Goal: Task Accomplishment & Management: Use online tool/utility

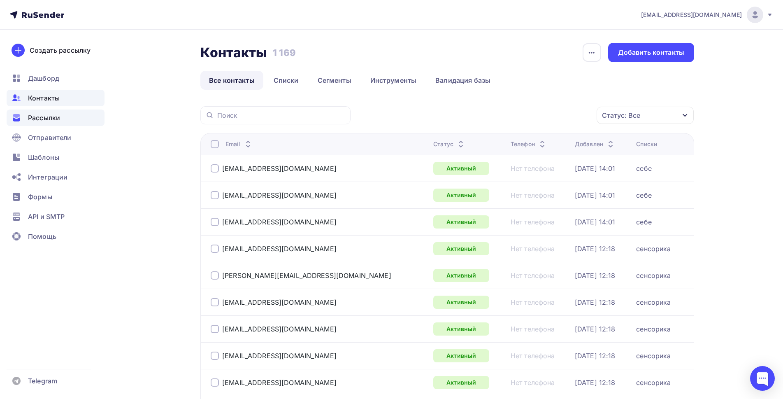
click at [37, 122] on span "Рассылки" at bounding box center [44, 118] width 32 height 10
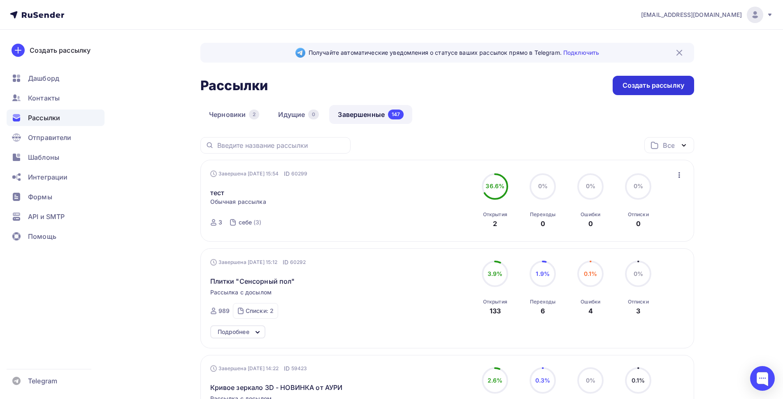
click at [642, 88] on div "Создать рассылку" at bounding box center [654, 85] width 62 height 9
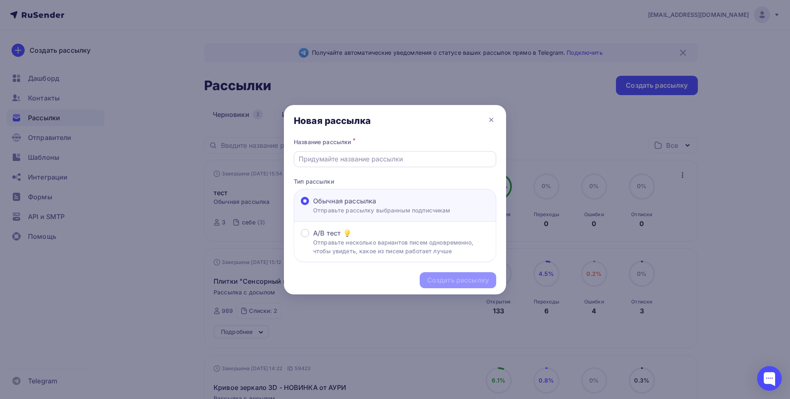
click at [415, 158] on input "text" at bounding box center [395, 159] width 193 height 10
type input "Балансировочный мостик то АУРИ"
click at [452, 280] on div "Создать рассылку" at bounding box center [458, 279] width 62 height 9
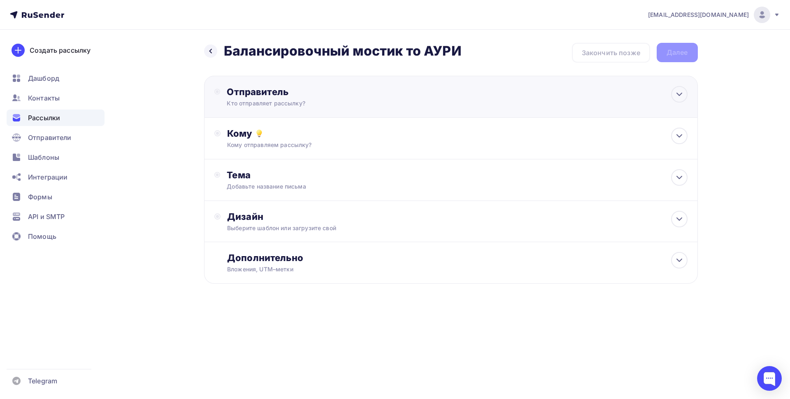
click at [343, 94] on div "Отправитель" at bounding box center [316, 92] width 178 height 12
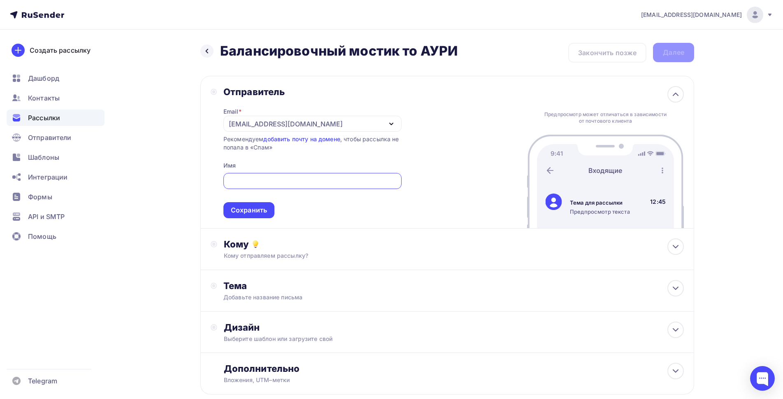
click at [289, 123] on div "[EMAIL_ADDRESS][DOMAIN_NAME]" at bounding box center [312, 124] width 178 height 16
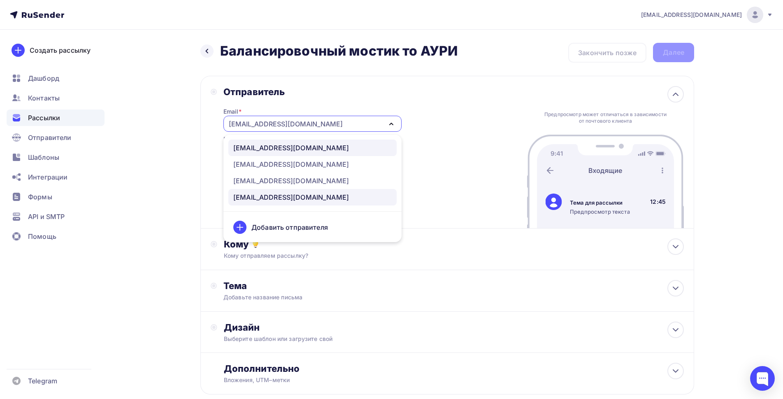
click at [284, 147] on div "[EMAIL_ADDRESS][DOMAIN_NAME]" at bounding box center [291, 148] width 116 height 10
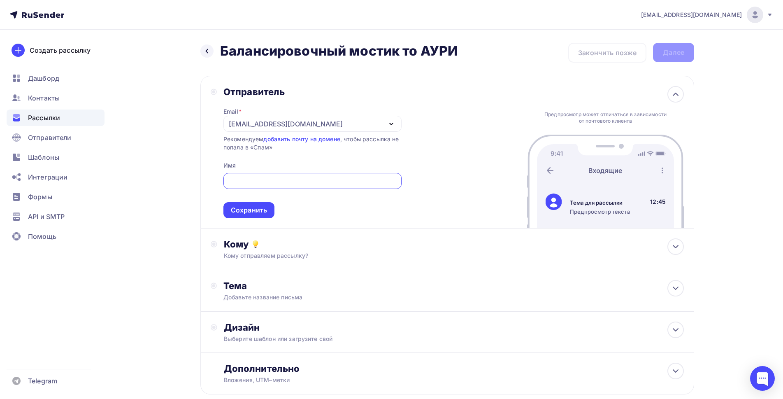
click at [265, 182] on input "text" at bounding box center [312, 181] width 169 height 10
type input "АУРИ"
click at [253, 206] on div "Сохранить" at bounding box center [249, 209] width 36 height 9
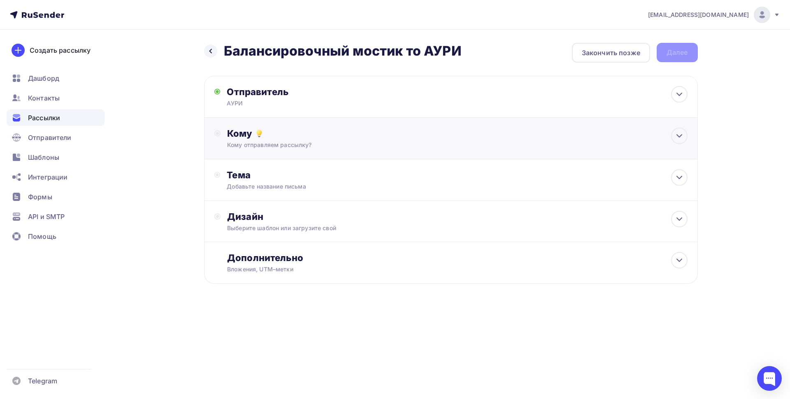
click at [290, 148] on div "Кому отправляем рассылку?" at bounding box center [434, 145] width 414 height 8
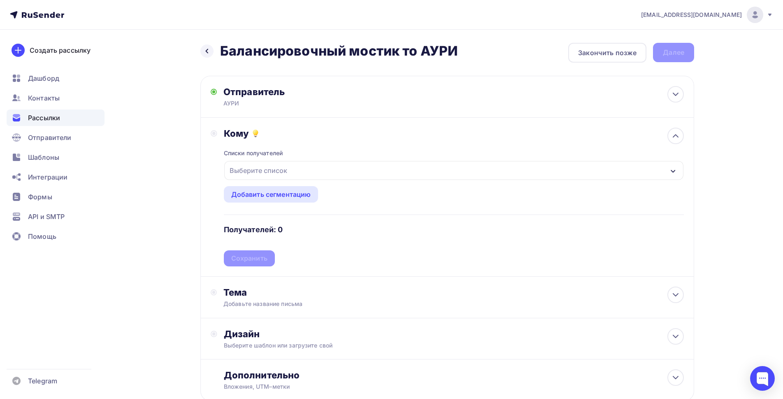
click at [278, 175] on div "Выберите список" at bounding box center [258, 170] width 64 height 15
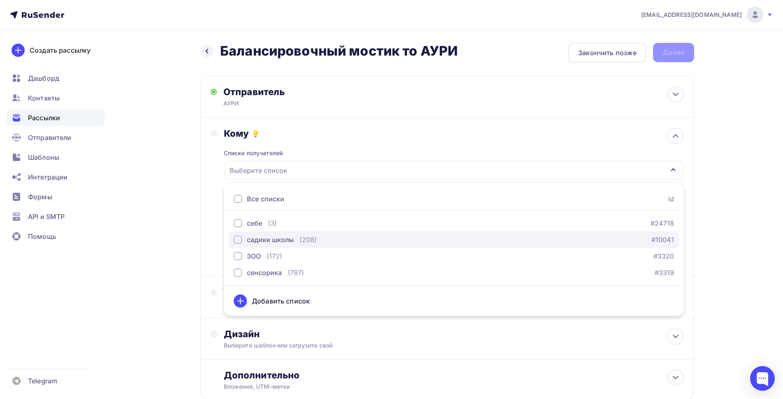
click at [237, 240] on div "button" at bounding box center [238, 239] width 8 height 8
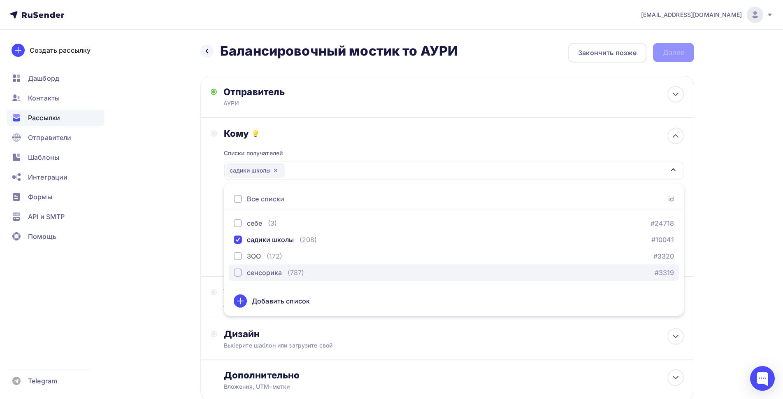
click at [237, 274] on div "button" at bounding box center [238, 272] width 8 height 8
click at [140, 254] on div "Назад Балансировочный мостик то АУРИ Балансировочный мостик то [PERSON_NAME] За…" at bounding box center [391, 242] width 675 height 424
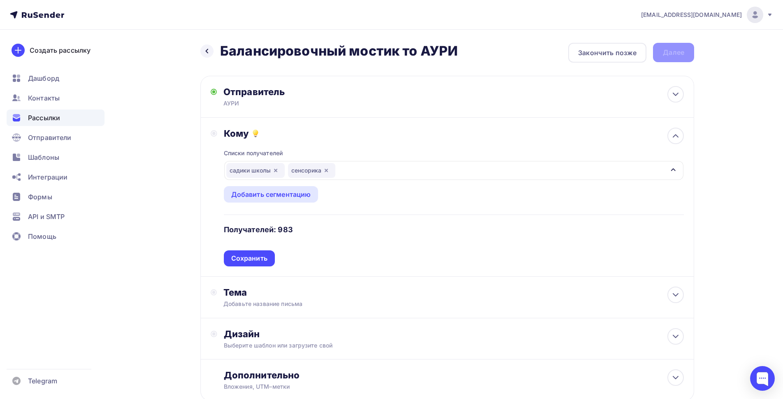
scroll to position [55, 0]
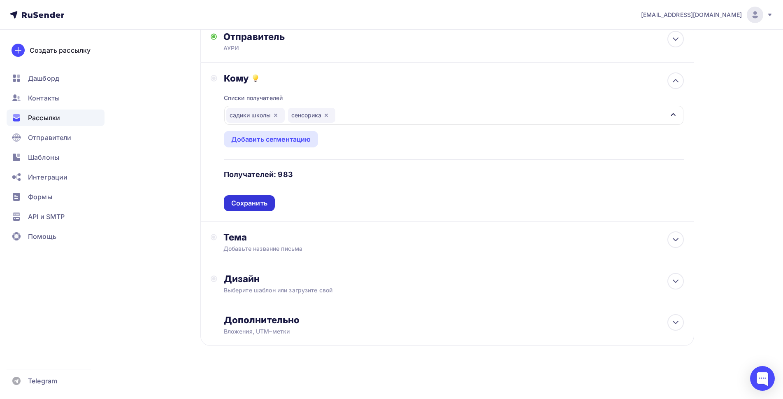
click at [244, 208] on div "Сохранить" at bounding box center [249, 203] width 51 height 16
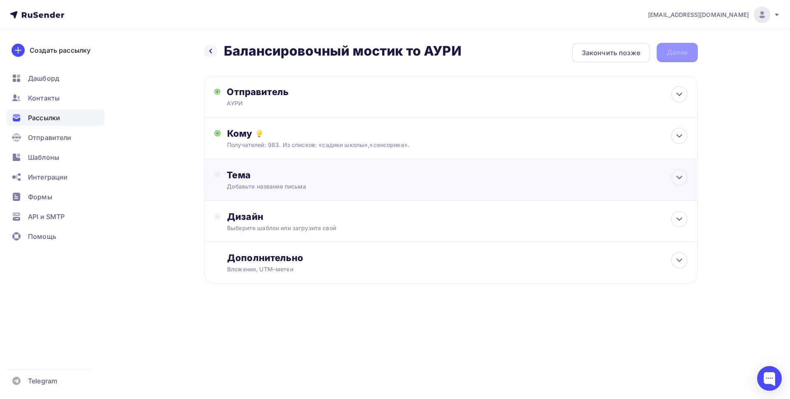
click at [273, 182] on div "Добавьте название письма" at bounding box center [300, 186] width 147 height 8
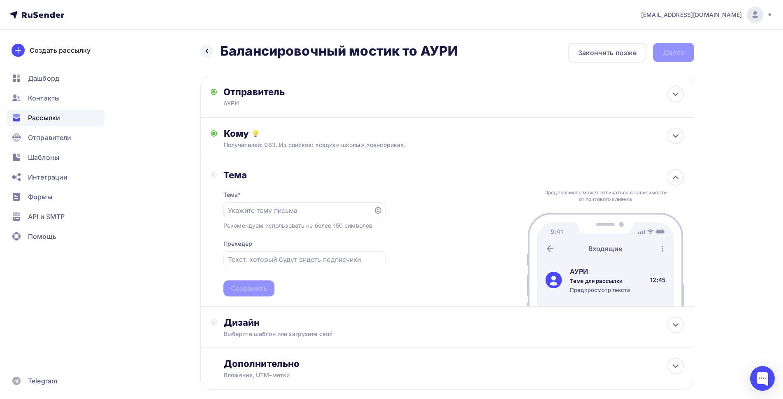
drag, startPoint x: 456, startPoint y: 51, endPoint x: 222, endPoint y: 54, distance: 234.6
click at [222, 54] on h2 "Балансировочный мостик то АУРИ" at bounding box center [339, 51] width 238 height 16
copy h2 "Балансировочный мостик то АУРИ"
click at [267, 211] on input "text" at bounding box center [298, 210] width 141 height 10
paste input "Балансировочный мостик то АУРИ"
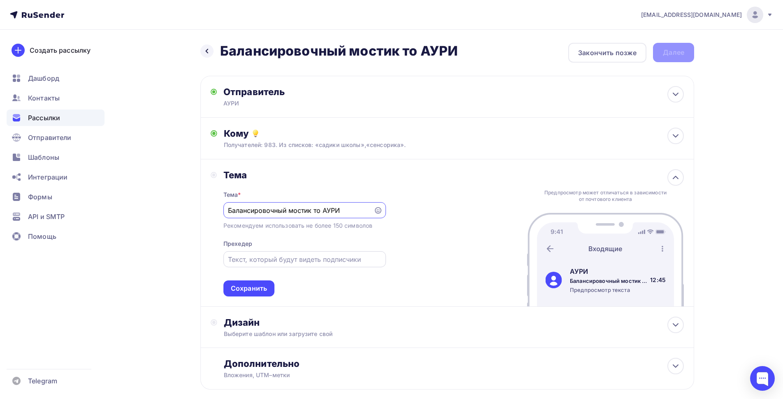
type input "Балансировочный мостик то АУРИ"
click at [268, 260] on input "text" at bounding box center [304, 259] width 153 height 10
paste input "Балансировочный мостик то АУРИ"
type input "Балансировочный мостик то АУРИ"
click at [256, 289] on div "Сохранить" at bounding box center [249, 288] width 36 height 9
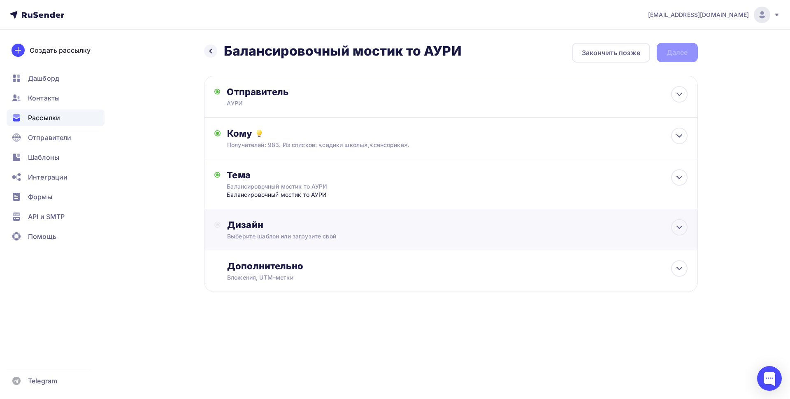
click at [267, 233] on div "Выберите шаблон или загрузите свой" at bounding box center [434, 236] width 414 height 8
click at [273, 260] on div "Выбрать шаблон" at bounding box center [263, 258] width 57 height 9
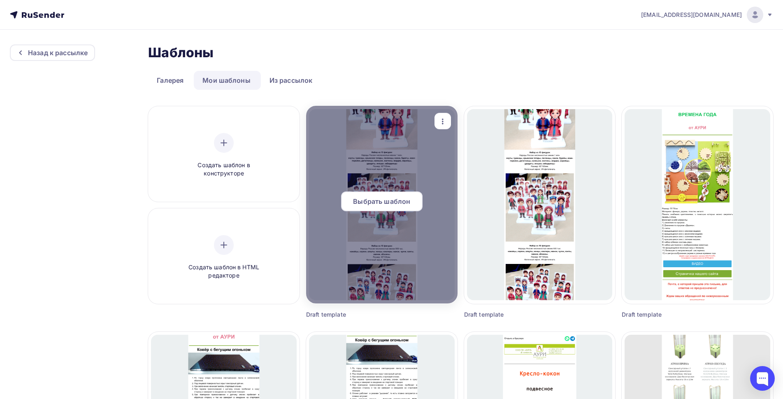
click at [376, 204] on span "Выбрать шаблон" at bounding box center [381, 201] width 57 height 10
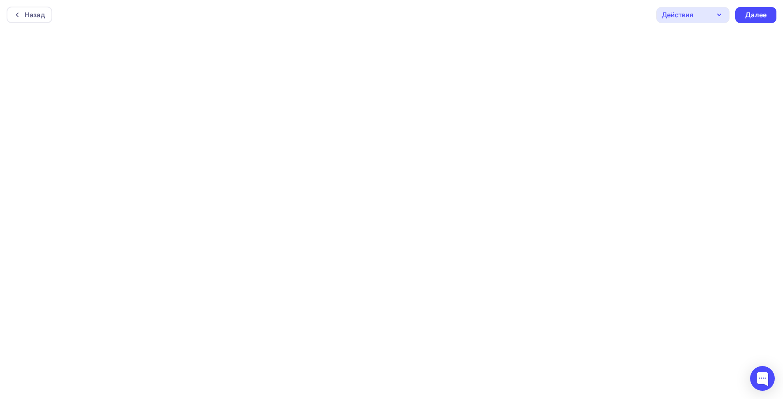
scroll to position [2, 0]
click at [719, 13] on icon "button" at bounding box center [719, 13] width 3 height 2
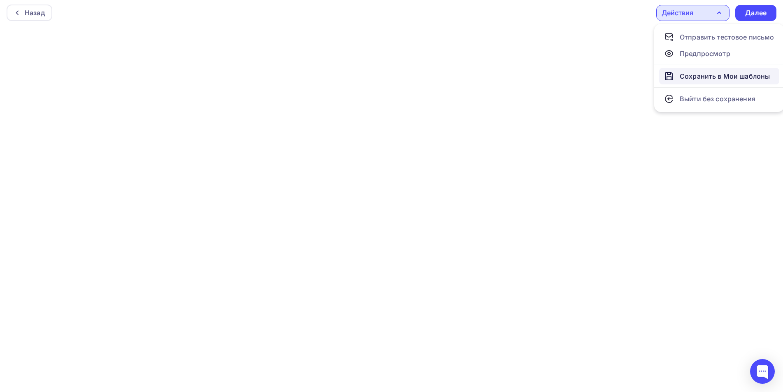
click at [713, 79] on div "Сохранить в Мои шаблоны" at bounding box center [725, 76] width 90 height 10
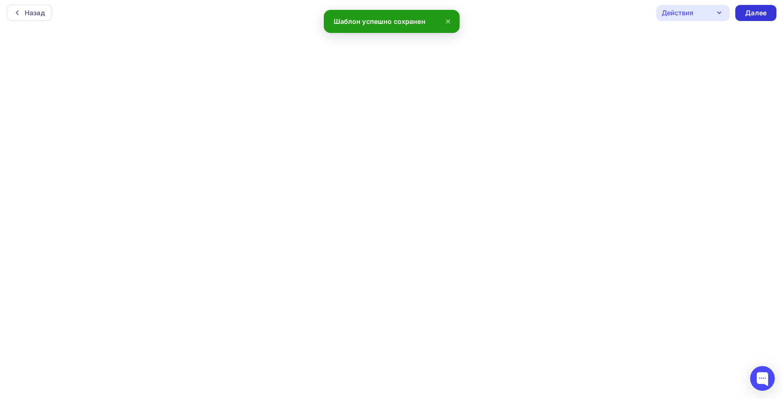
click at [751, 14] on div "Далее" at bounding box center [755, 12] width 21 height 9
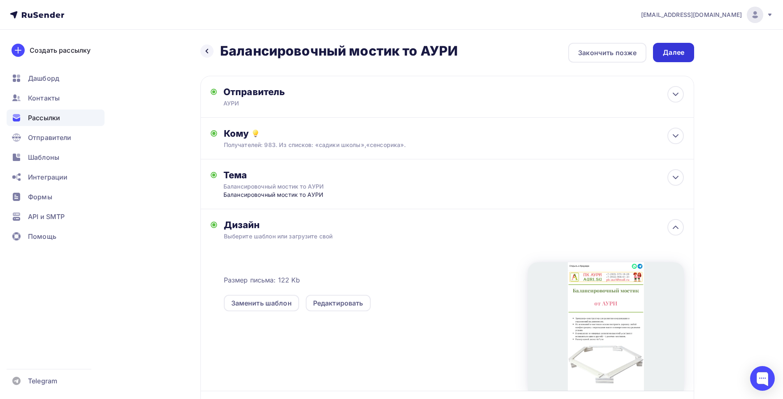
click at [666, 54] on div "Далее" at bounding box center [673, 52] width 21 height 9
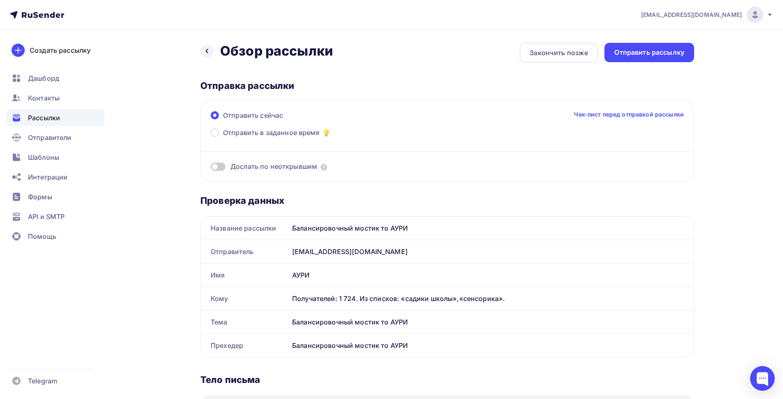
click at [222, 166] on span at bounding box center [218, 167] width 15 height 8
click at [211, 168] on input "checkbox" at bounding box center [211, 168] width 0 height 0
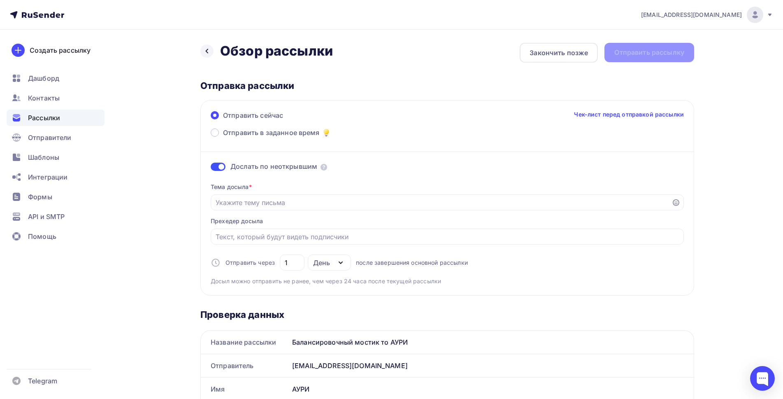
scroll to position [41, 0]
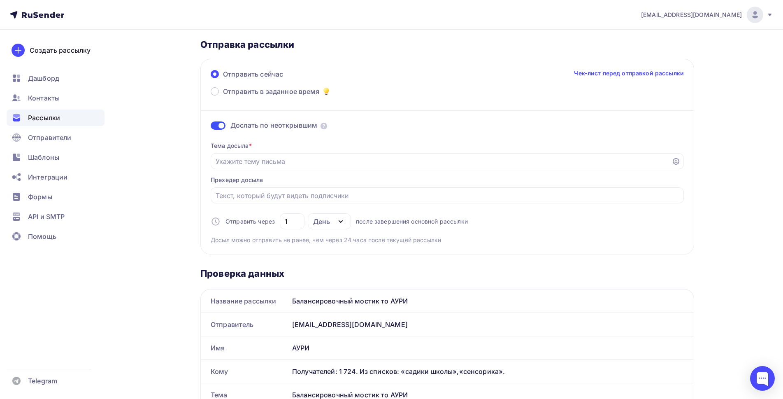
drag, startPoint x: 410, startPoint y: 303, endPoint x: 292, endPoint y: 304, distance: 117.7
click at [292, 304] on div "Балансировочный мостик то АУРИ" at bounding box center [491, 300] width 405 height 23
copy div "Балансировочный мостик то АУРИ"
click at [269, 162] on input "Отправить в заданное время" at bounding box center [441, 161] width 451 height 10
paste input "Балансировочный мостик то АУРИ"
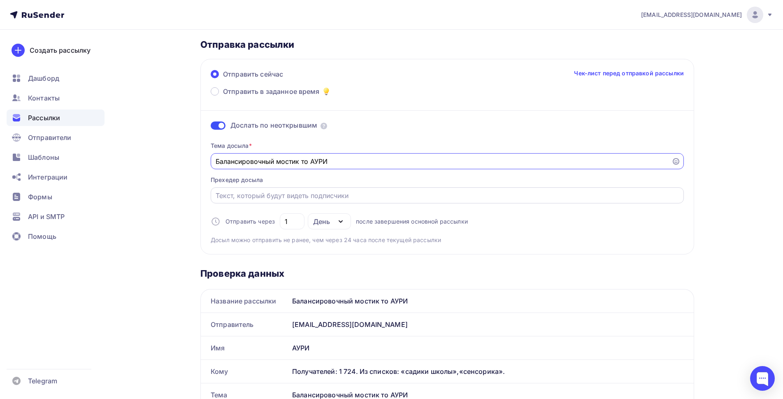
type input "Балансировочный мостик то АУРИ"
click at [254, 195] on input "Отправить в заданное время" at bounding box center [448, 196] width 464 height 10
paste input "Балансировочный мостик то АУРИ"
type input "Балансировочный мостик то АУРИ"
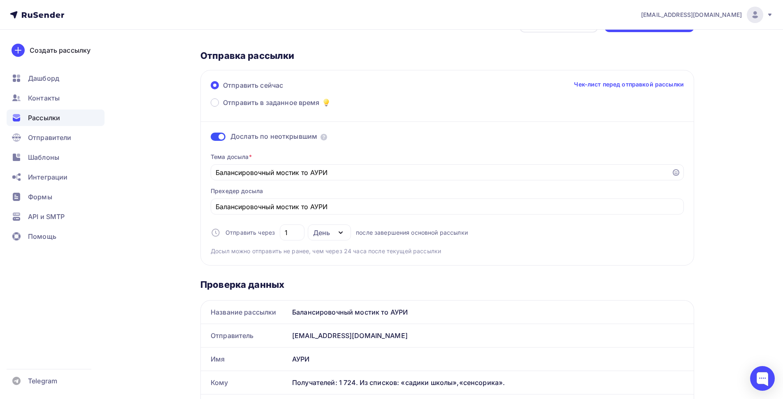
scroll to position [0, 0]
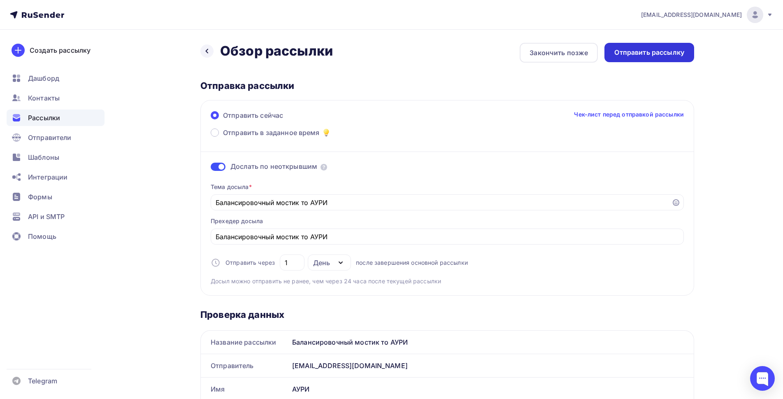
click at [635, 54] on div "Отправить рассылку" at bounding box center [649, 52] width 70 height 9
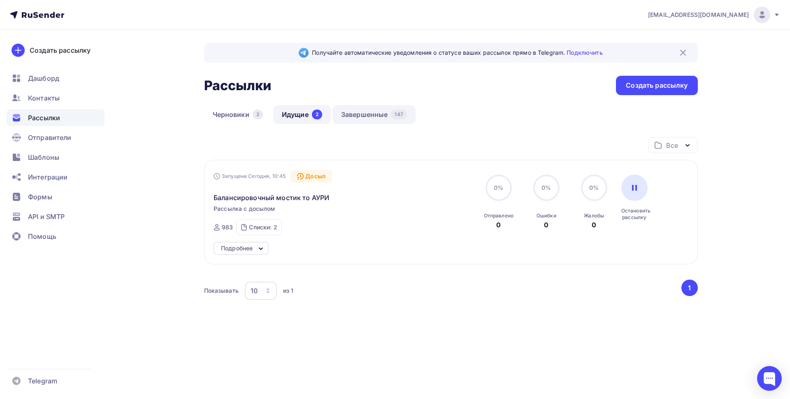
click at [364, 111] on link "Завершенные 147" at bounding box center [374, 114] width 83 height 19
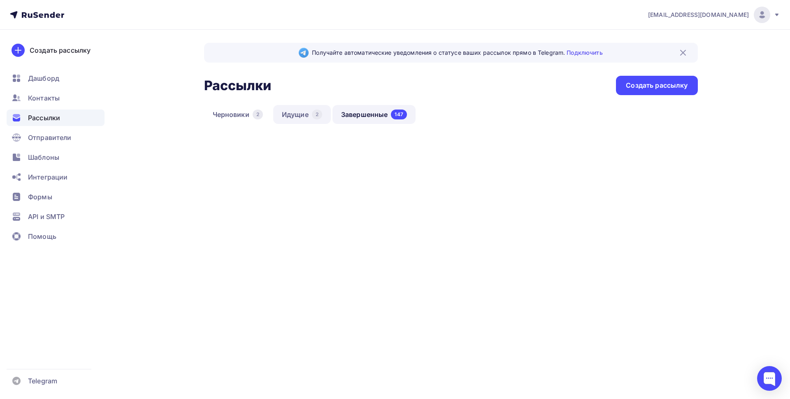
click at [297, 115] on link "Идущие 2" at bounding box center [302, 114] width 58 height 19
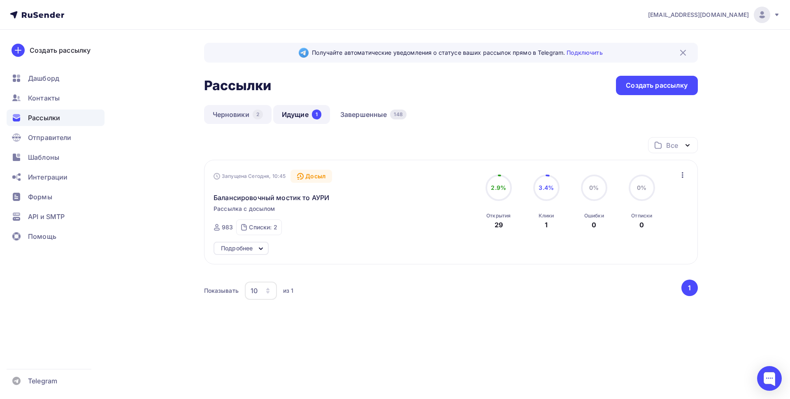
click at [233, 113] on link "Черновики 2" at bounding box center [237, 114] width 67 height 19
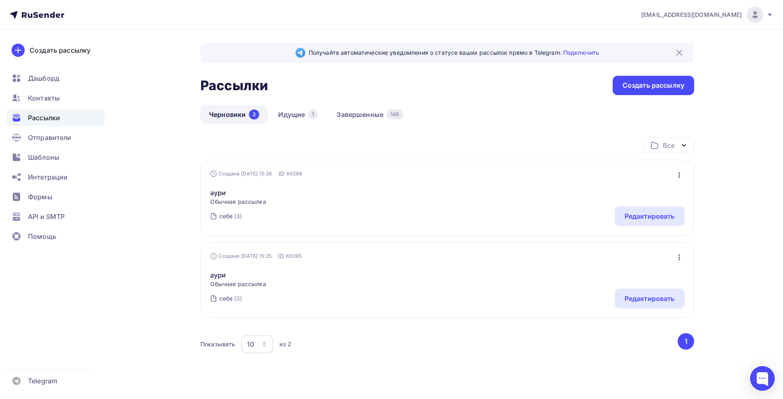
scroll to position [18, 0]
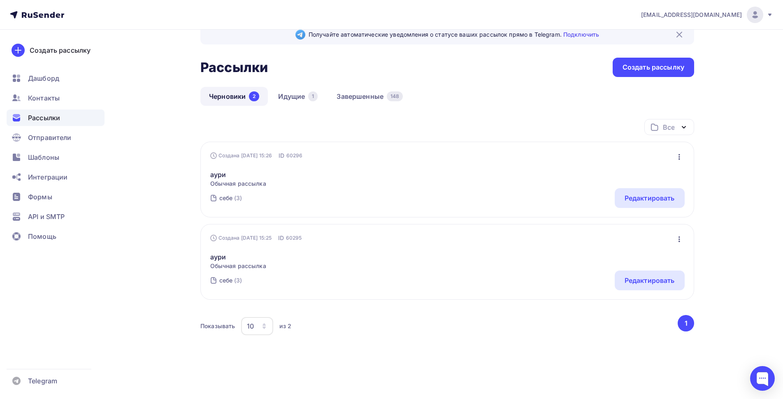
click at [679, 157] on icon "button" at bounding box center [680, 157] width 2 height 6
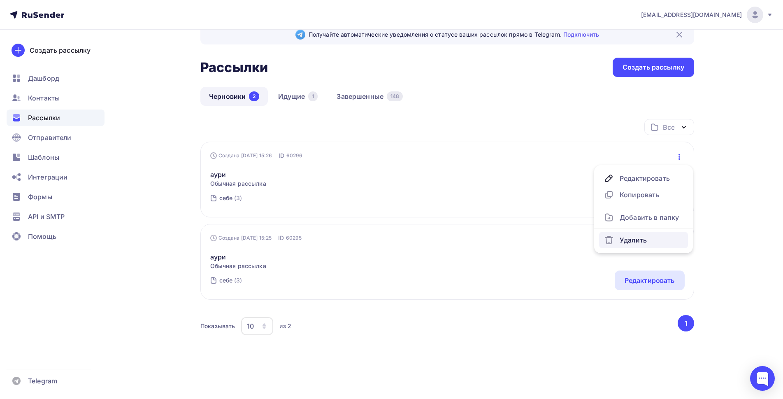
click at [629, 242] on div "Удалить" at bounding box center [643, 240] width 79 height 10
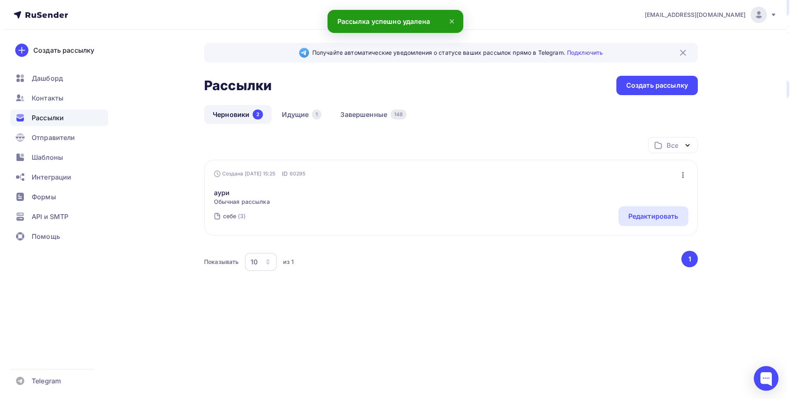
scroll to position [0, 0]
click at [682, 175] on icon "button" at bounding box center [683, 175] width 2 height 6
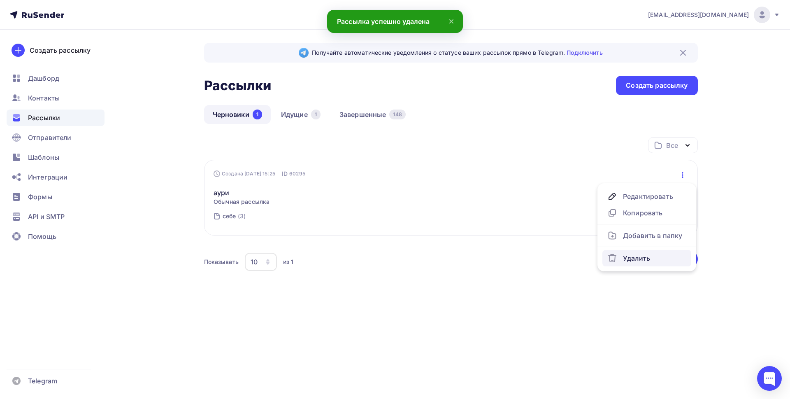
click at [631, 258] on div "Удалить" at bounding box center [646, 258] width 79 height 10
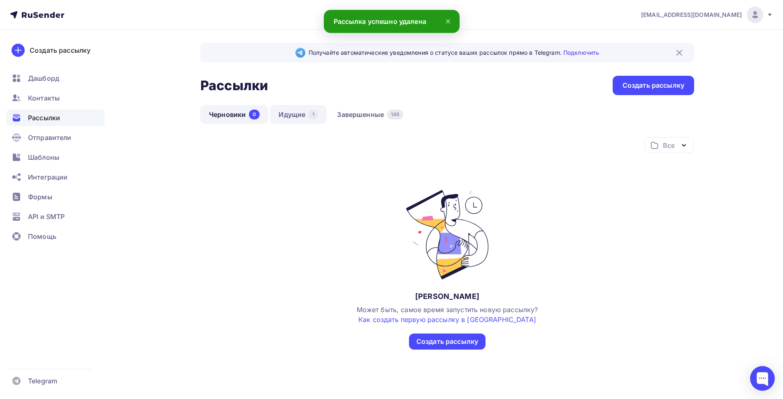
click at [287, 115] on link "Идущие 1" at bounding box center [298, 114] width 57 height 19
